Goal: Task Accomplishment & Management: Manage account settings

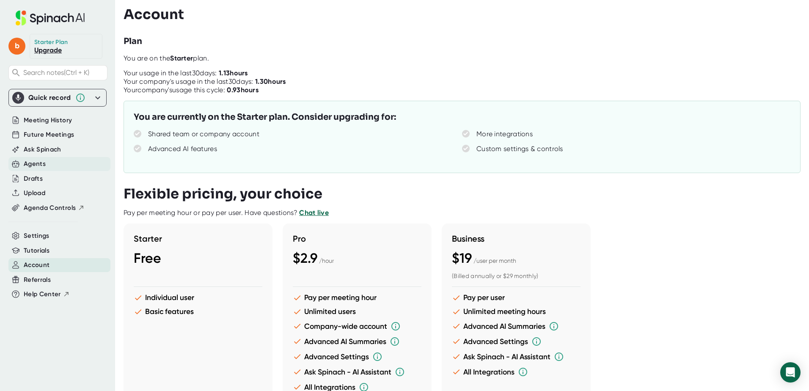
click at [33, 161] on div "Agents" at bounding box center [35, 164] width 22 height 10
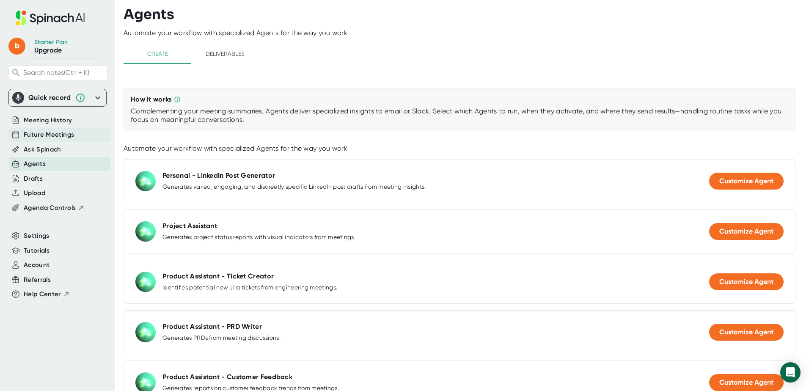
click at [46, 131] on span "Future Meetings" at bounding box center [49, 135] width 50 height 10
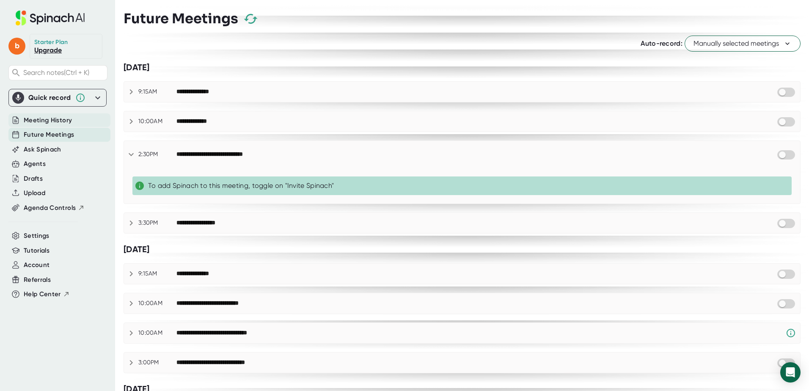
click at [52, 122] on span "Meeting History" at bounding box center [48, 120] width 48 height 10
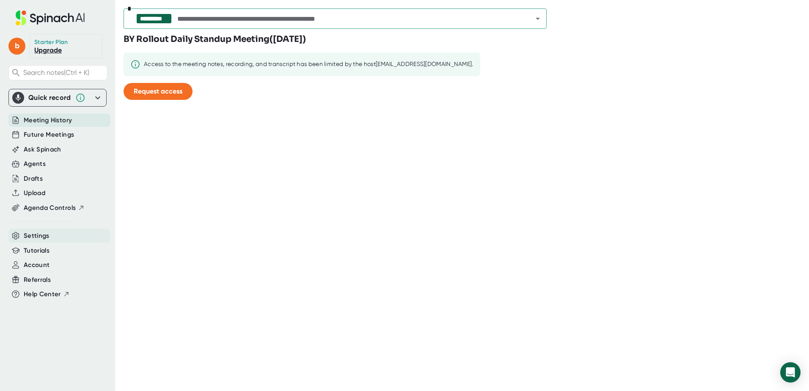
click at [41, 233] on span "Settings" at bounding box center [37, 236] width 26 height 10
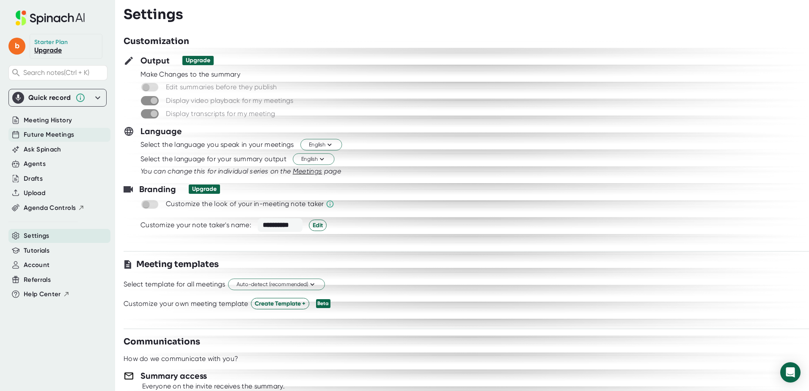
click at [44, 132] on span "Future Meetings" at bounding box center [49, 135] width 50 height 10
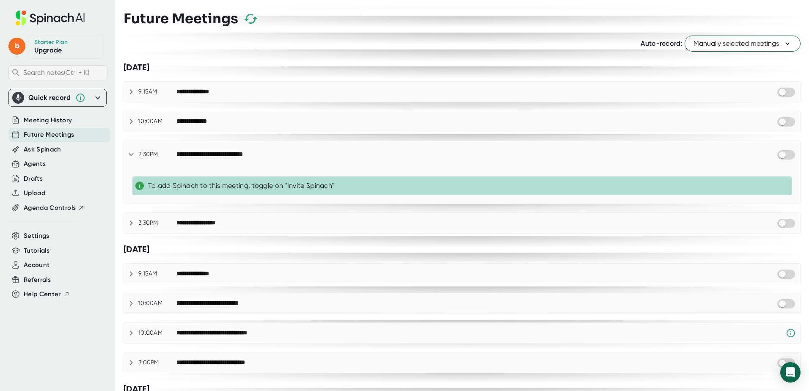
click at [63, 67] on div "Search notes (Ctrl + K)" at bounding box center [57, 72] width 99 height 15
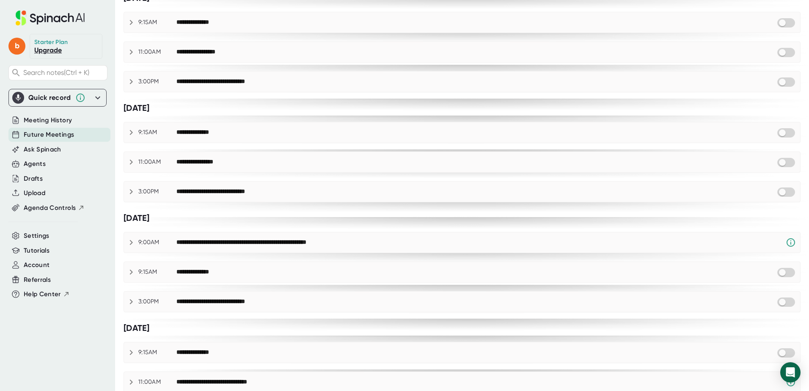
scroll to position [454, 0]
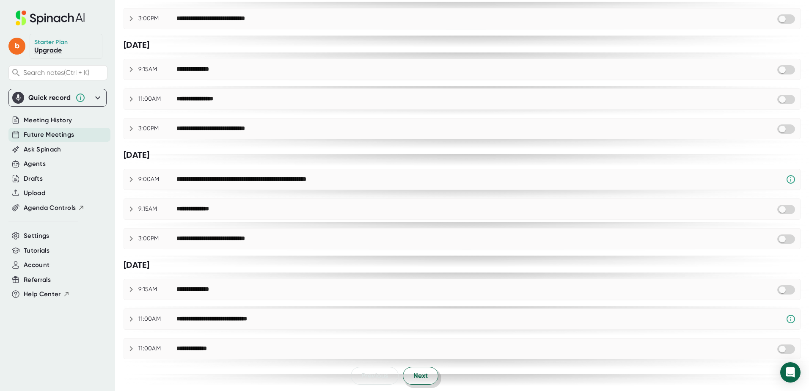
click at [413, 376] on span "Next" at bounding box center [420, 376] width 14 height 10
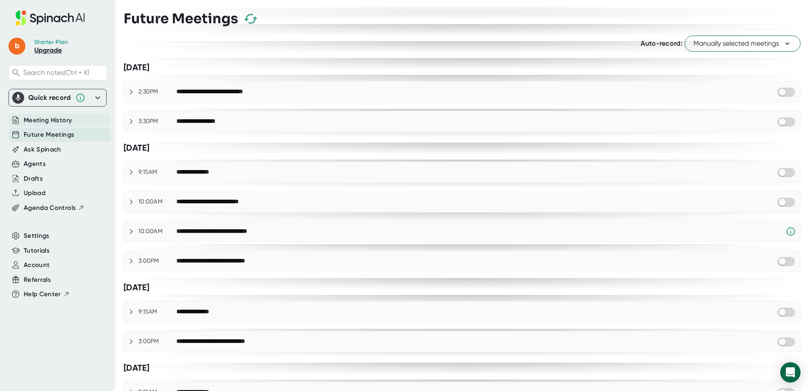
click at [48, 116] on span "Meeting History" at bounding box center [48, 120] width 48 height 10
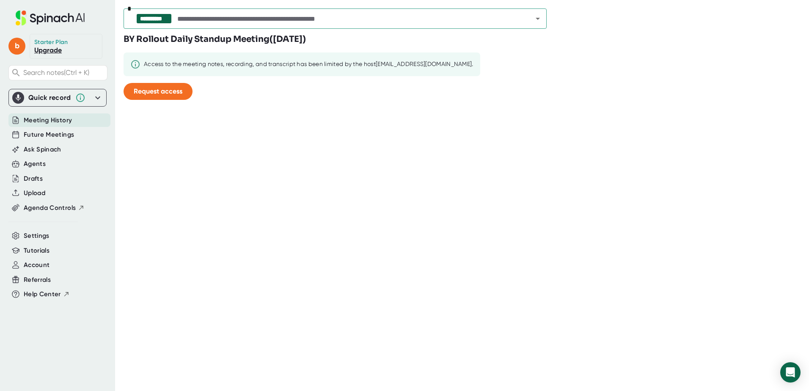
click at [539, 20] on icon "Open" at bounding box center [537, 19] width 10 height 10
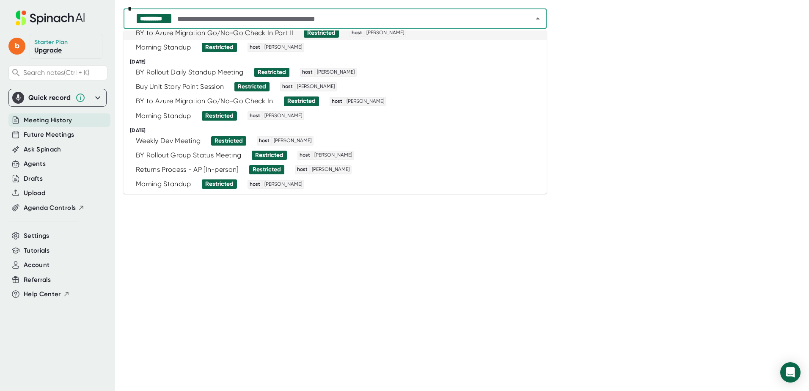
scroll to position [85, 0]
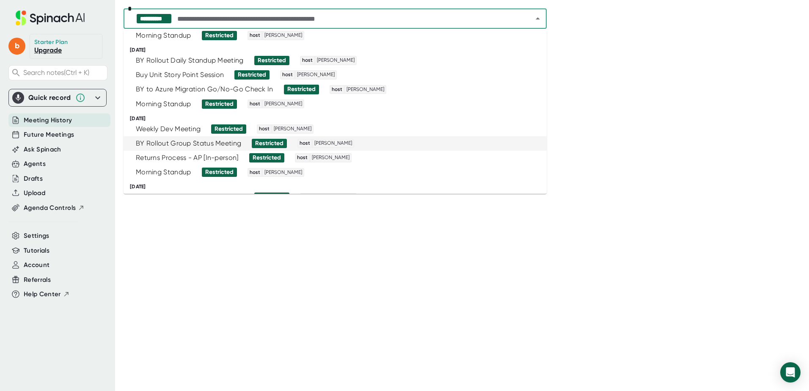
click at [174, 141] on div "BY Rollout Group Status Meeting" at bounding box center [188, 143] width 105 height 8
